Goal: Task Accomplishment & Management: Use online tool/utility

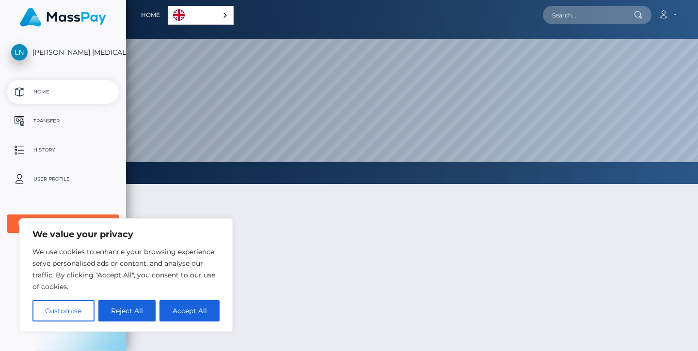
scroll to position [184, 572]
click at [162, 312] on button "Accept All" at bounding box center [189, 310] width 60 height 21
checkbox input "true"
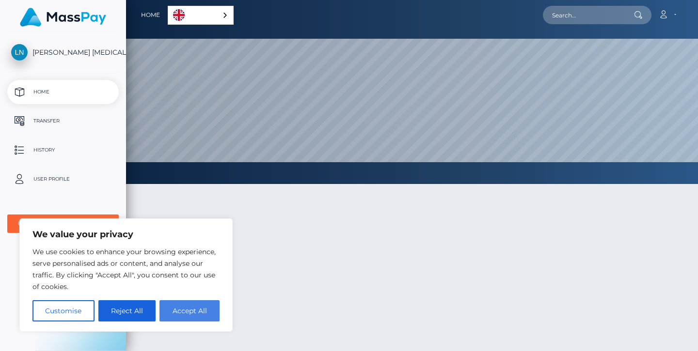
checkbox input "true"
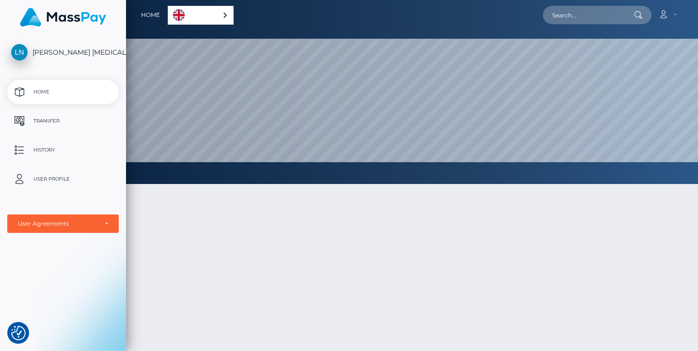
click at [59, 122] on p "Transfer" at bounding box center [63, 121] width 104 height 15
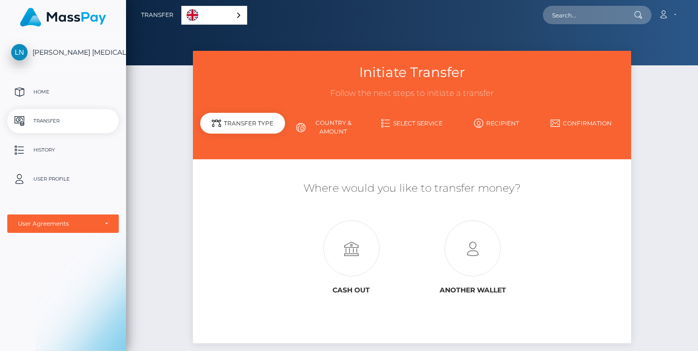
click at [259, 125] on div "Transfer Type" at bounding box center [242, 123] width 85 height 21
click at [83, 223] on div "User Agreements" at bounding box center [57, 224] width 79 height 8
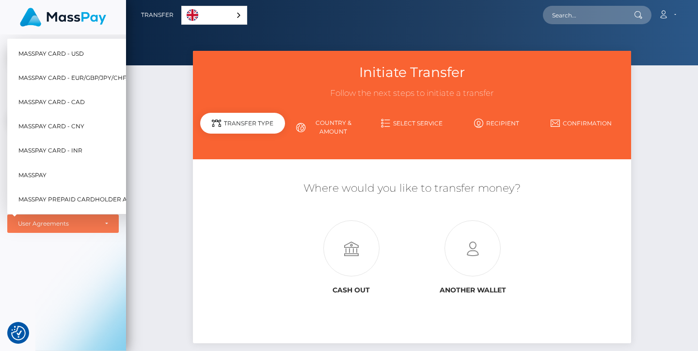
click at [167, 182] on div "Initiate Transfer Follow the next steps to initiate a transfer Transfer Type Co…" at bounding box center [412, 209] width 572 height 317
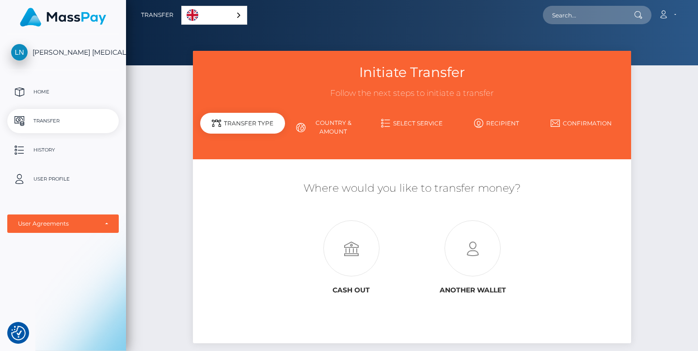
click at [330, 127] on link "Country & Amount" at bounding box center [327, 127] width 85 height 25
click at [361, 233] on icon at bounding box center [351, 249] width 122 height 56
